Goal: Task Accomplishment & Management: Manage account settings

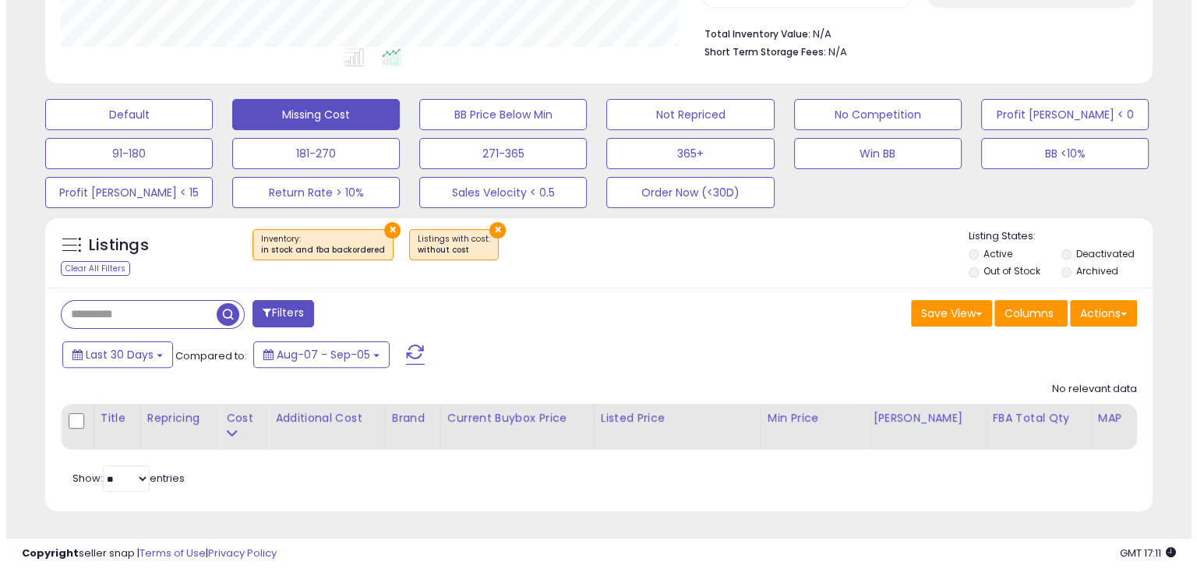
scroll to position [299, 0]
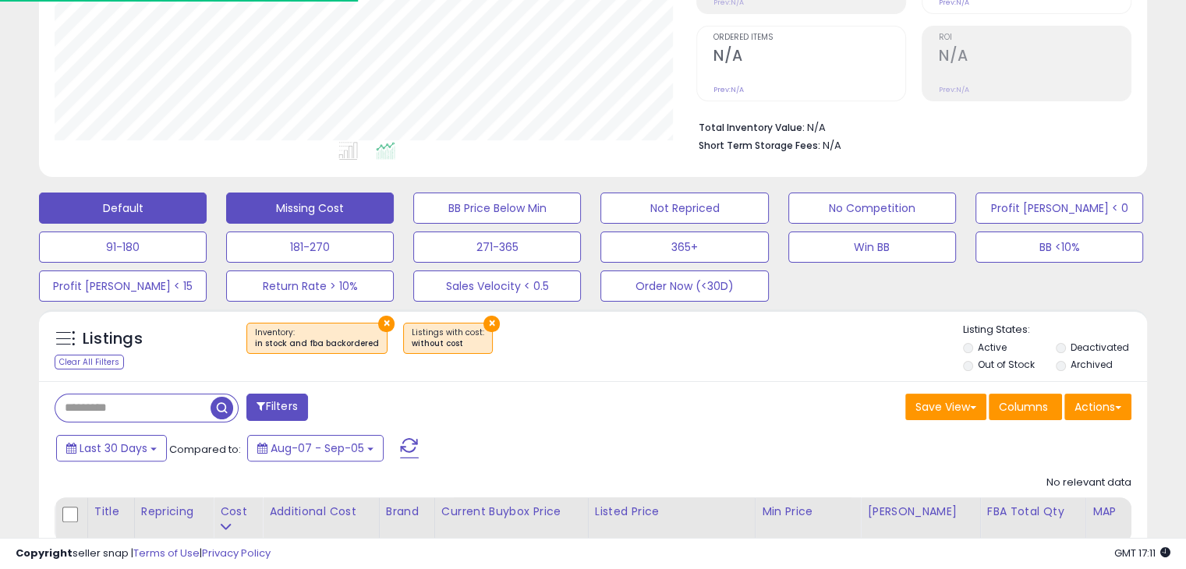
click at [159, 211] on button "Default" at bounding box center [123, 208] width 168 height 31
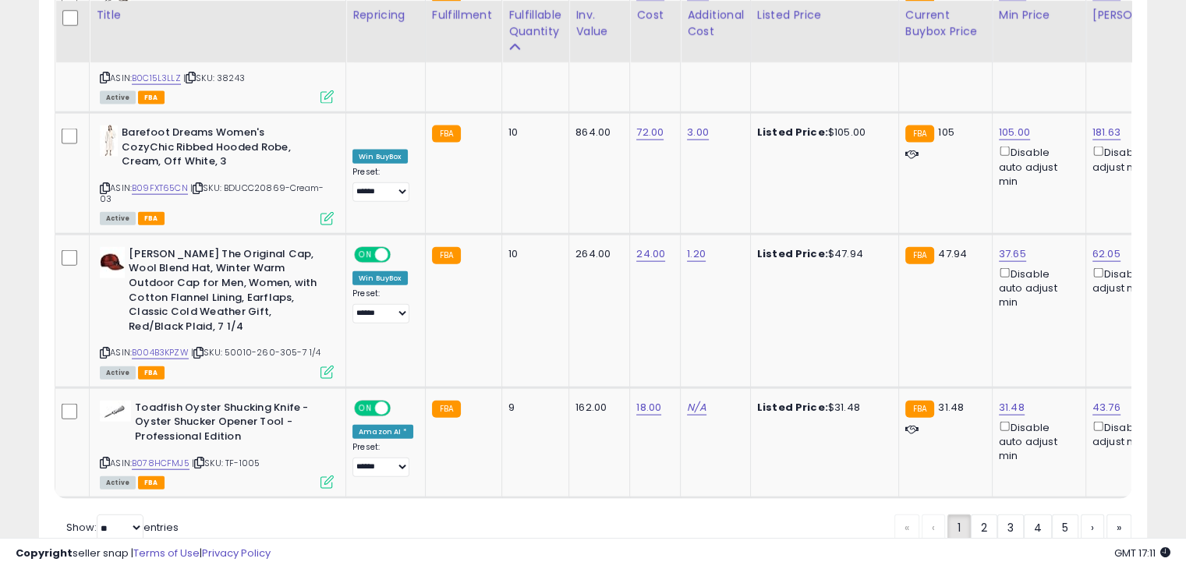
scroll to position [0, 0]
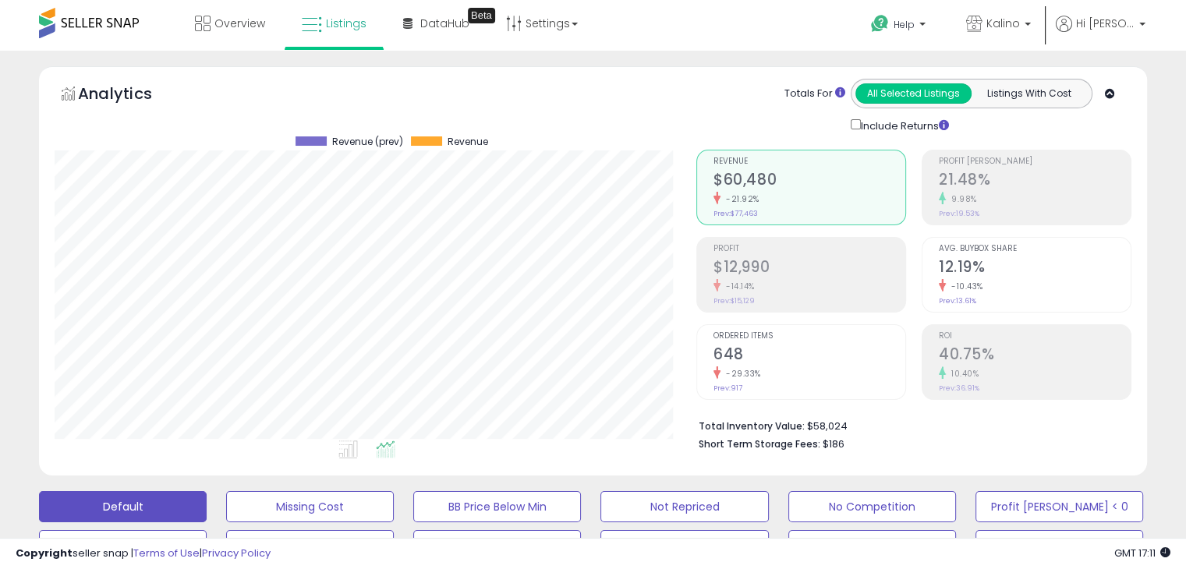
type button "all_selected"
type button "listings_with_cost"
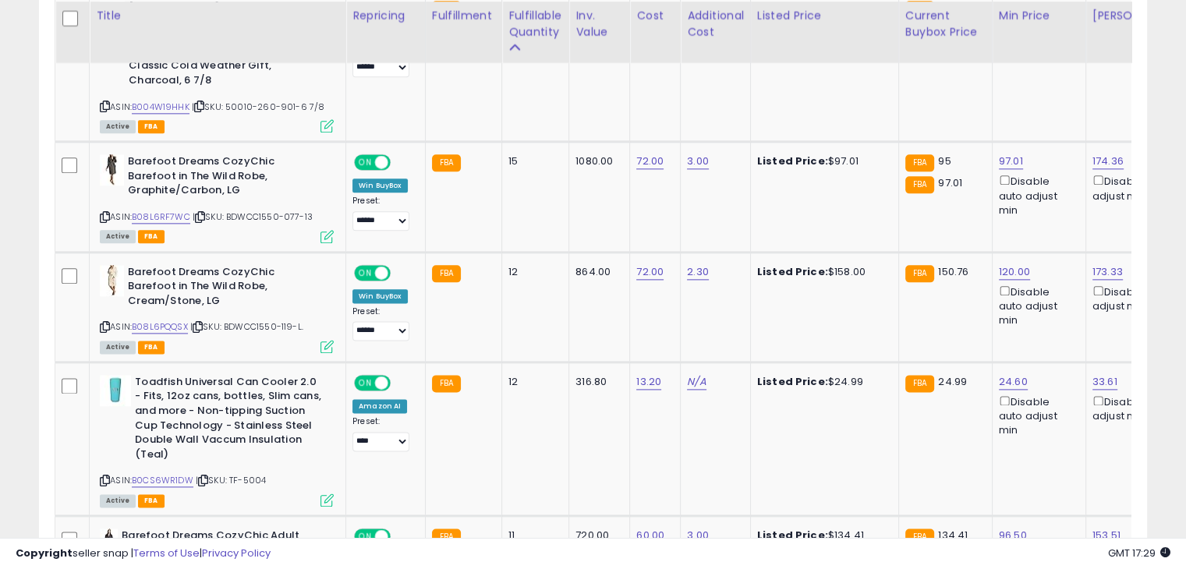
select select "******"
